Goal: Check status: Check status

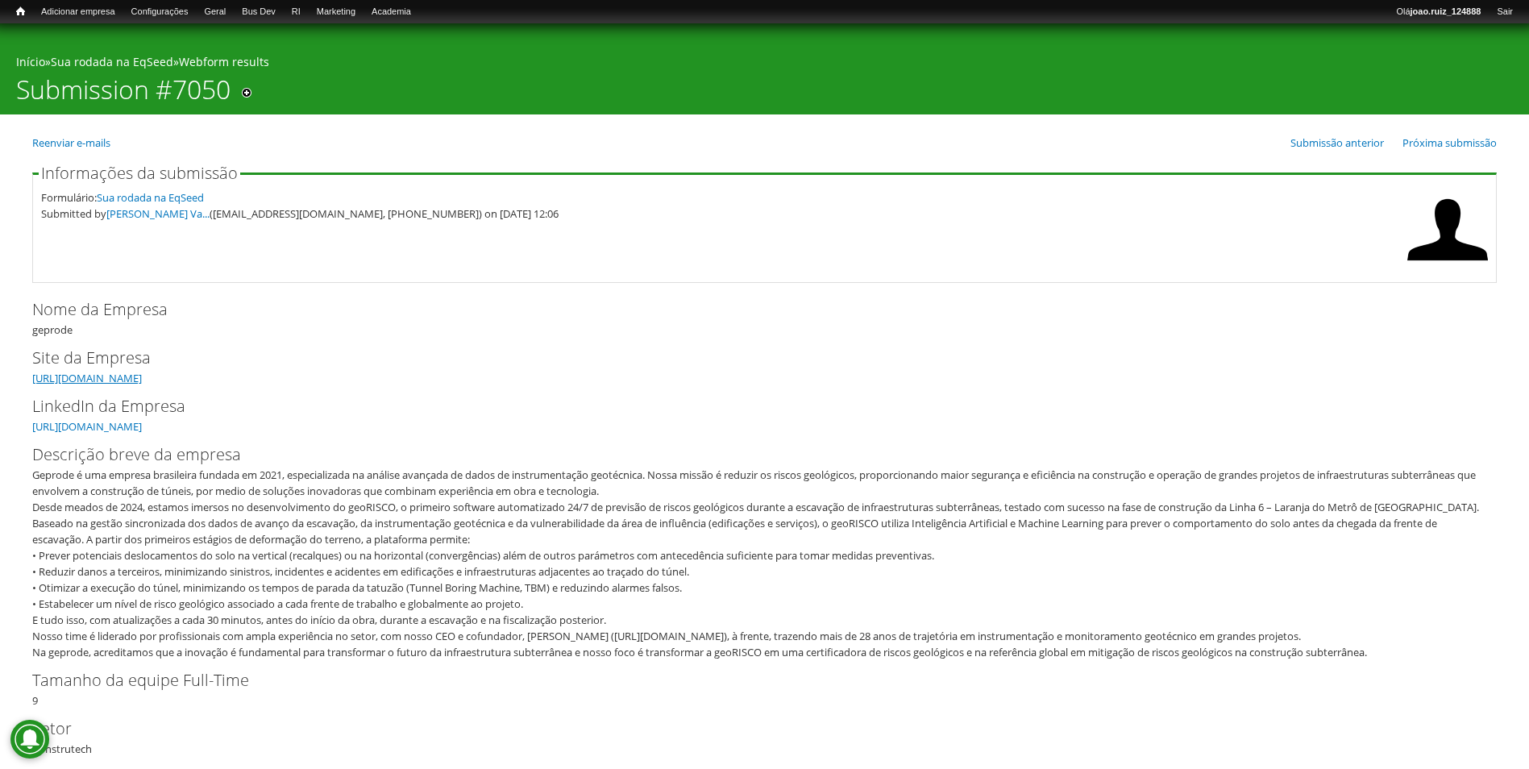
click at [77, 376] on link "https://geprode.com.br" at bounding box center [87, 378] width 110 height 15
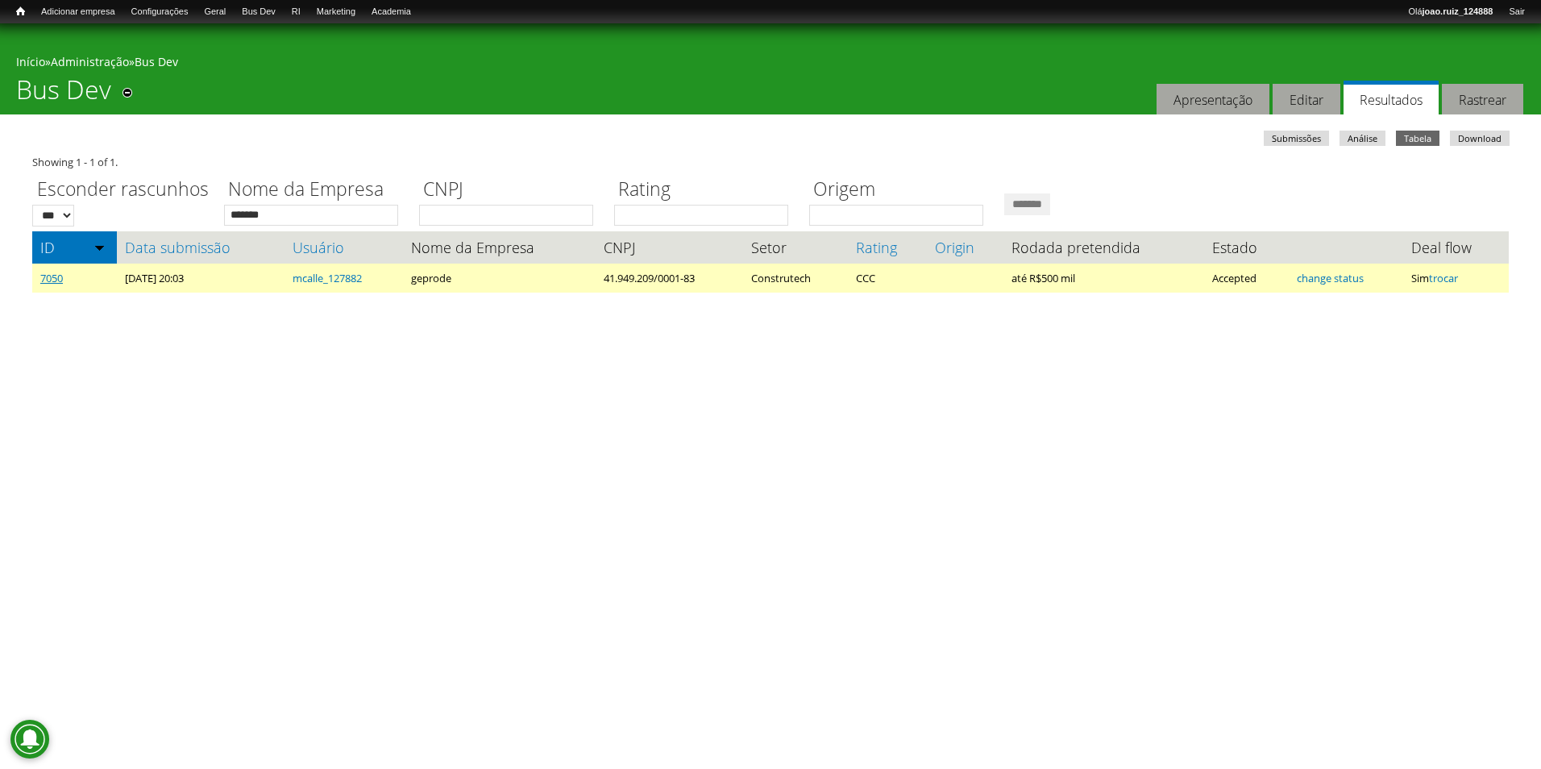
click at [56, 284] on link "7050" at bounding box center [51, 278] width 23 height 15
click at [43, 281] on link "7050" at bounding box center [51, 278] width 23 height 15
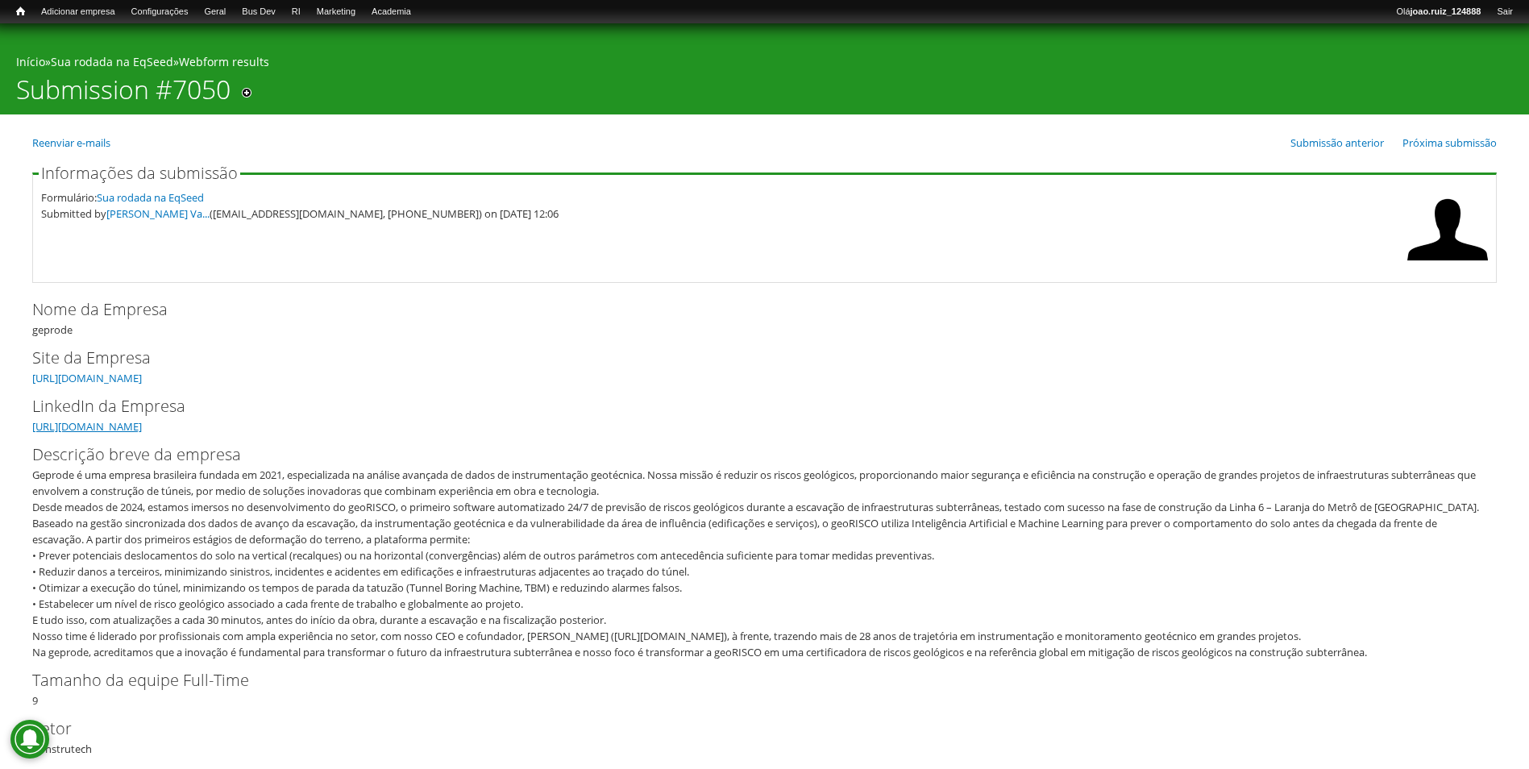
click at [142, 430] on link "https://www.linkedin.com/company/geprode/" at bounding box center [87, 426] width 110 height 15
